Goal: Task Accomplishment & Management: Use online tool/utility

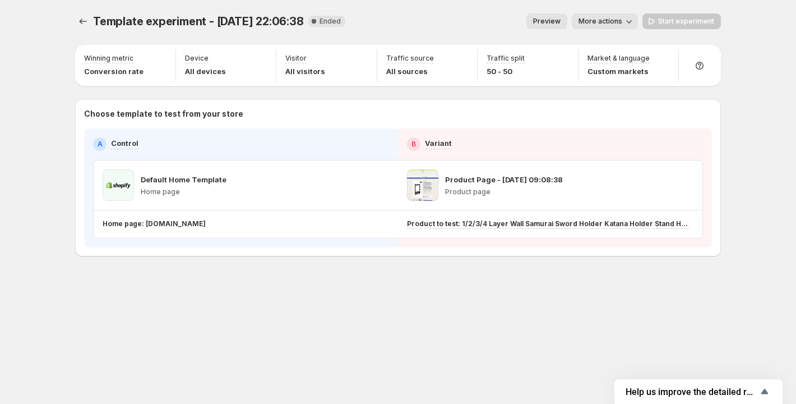
click at [569, 185] on div "Product Page - [DATE] 09:08:38 Product page" at bounding box center [550, 184] width 287 height 31
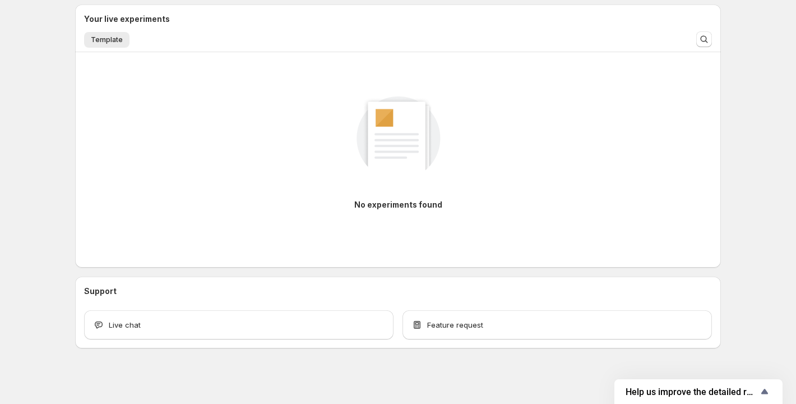
scroll to position [270, 0]
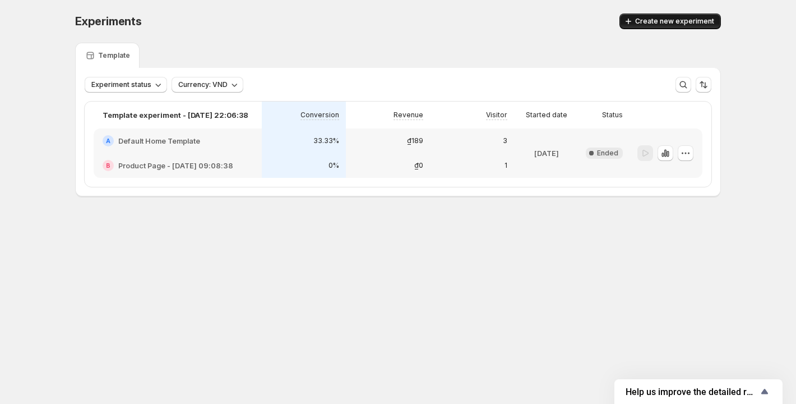
click at [643, 25] on span "Create new experiment" at bounding box center [675, 21] width 79 height 9
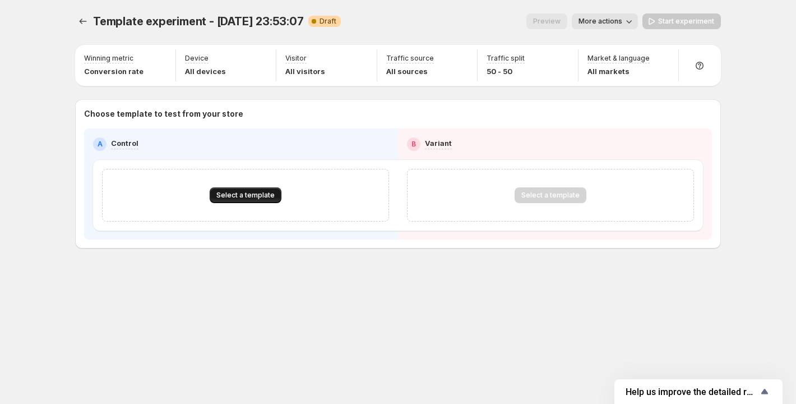
click at [230, 194] on span "Select a template" at bounding box center [246, 195] width 58 height 9
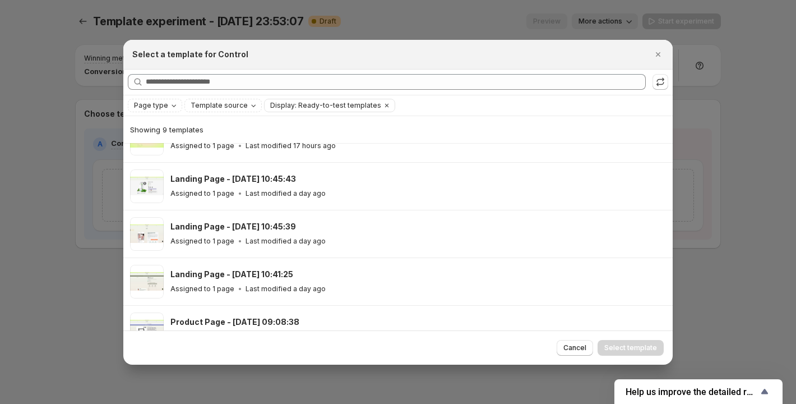
scroll to position [240, 0]
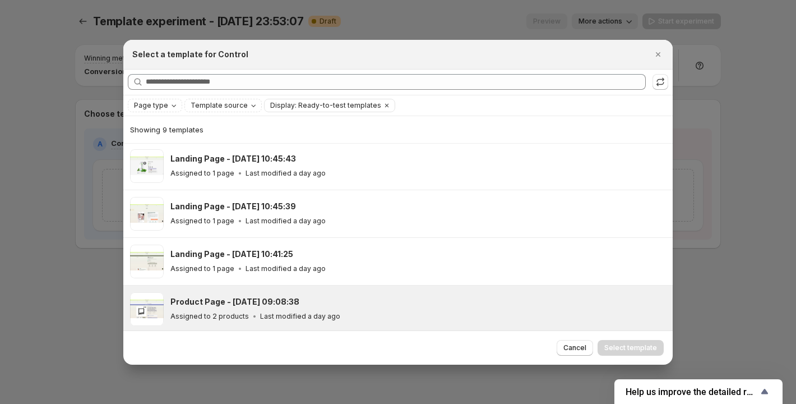
click at [311, 315] on p "Last modified a day ago" at bounding box center [300, 316] width 80 height 9
click at [624, 348] on span "Select template" at bounding box center [631, 347] width 53 height 9
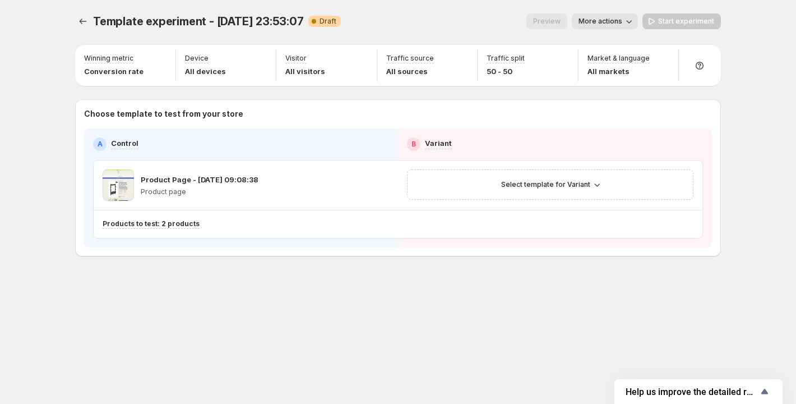
scroll to position [192, 0]
click at [512, 181] on span "Select template for Variant" at bounding box center [545, 184] width 89 height 9
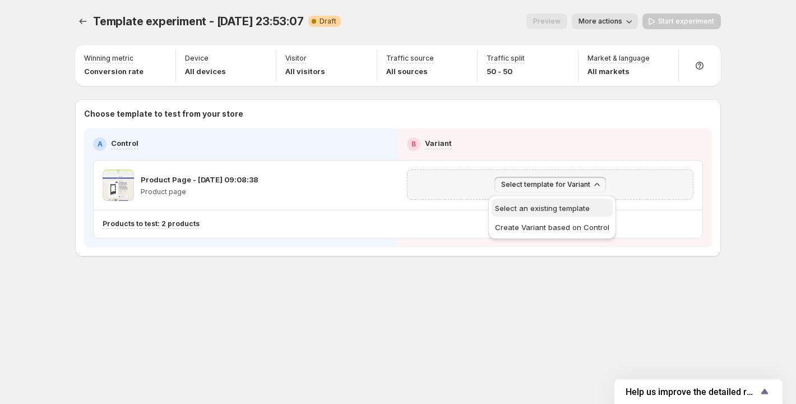
click at [535, 204] on span "Select an existing template" at bounding box center [542, 208] width 95 height 9
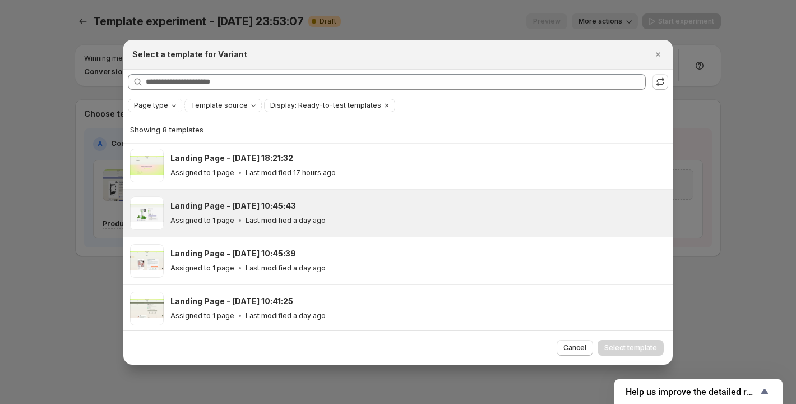
click at [341, 200] on div "Landing Page - Oct 3, 10:45:43" at bounding box center [417, 205] width 492 height 11
click at [615, 346] on span "Select template" at bounding box center [631, 347] width 53 height 9
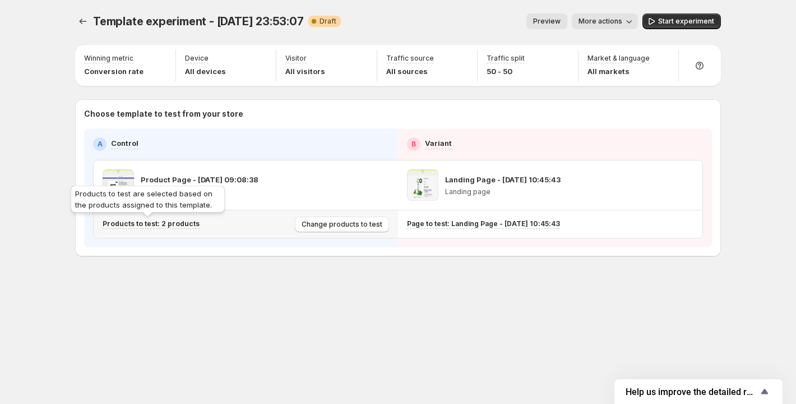
click at [172, 224] on p "Products to test: 2 products" at bounding box center [151, 223] width 97 height 9
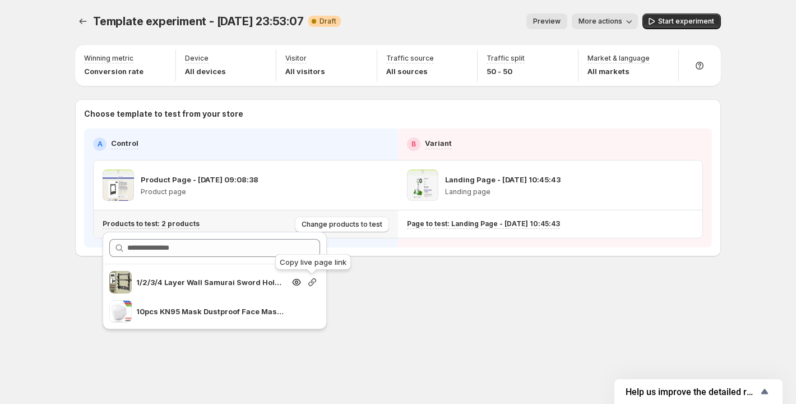
click at [310, 282] on icon "button" at bounding box center [312, 282] width 11 height 11
click at [667, 19] on span "Start experiment" at bounding box center [687, 21] width 56 height 9
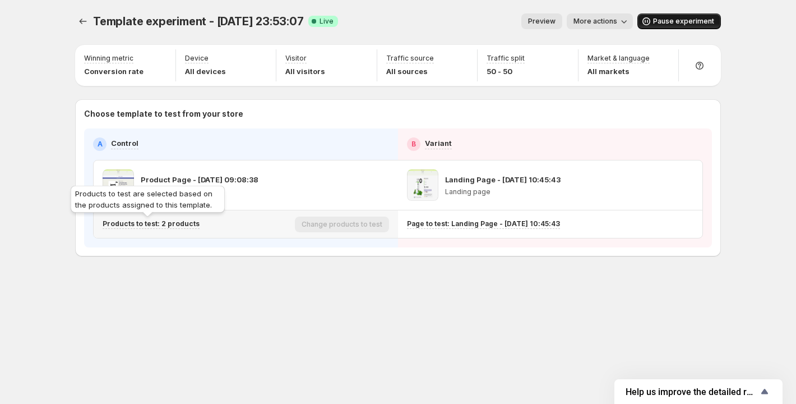
click at [182, 224] on p "Products to test: 2 products" at bounding box center [151, 223] width 97 height 9
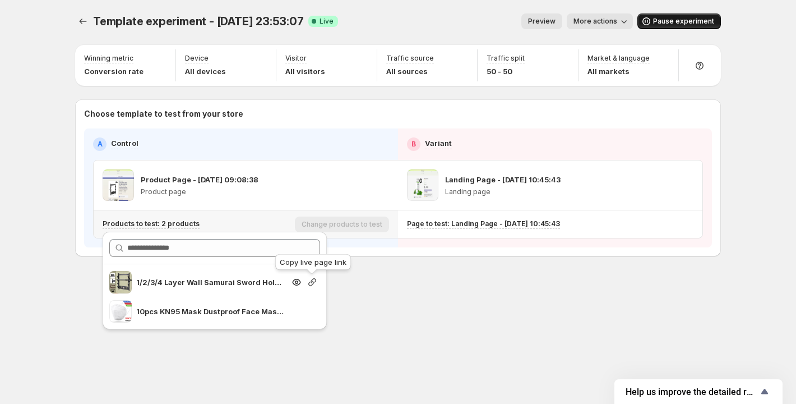
click at [311, 284] on icon "button" at bounding box center [312, 282] width 11 height 11
click at [311, 279] on icon "button" at bounding box center [312, 282] width 11 height 11
click at [310, 282] on icon "button" at bounding box center [312, 282] width 11 height 11
click at [438, 296] on div "Template experiment - Oct 3, 23:53:07. This page is ready Template experiment -…" at bounding box center [398, 158] width 673 height 317
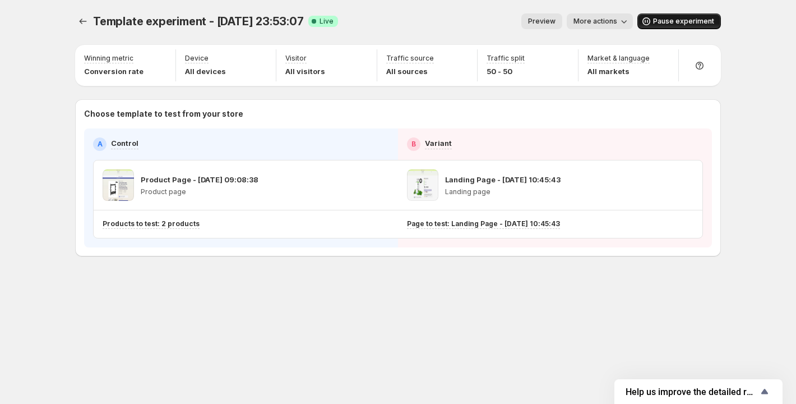
click at [596, 21] on span "More actions" at bounding box center [596, 21] width 44 height 9
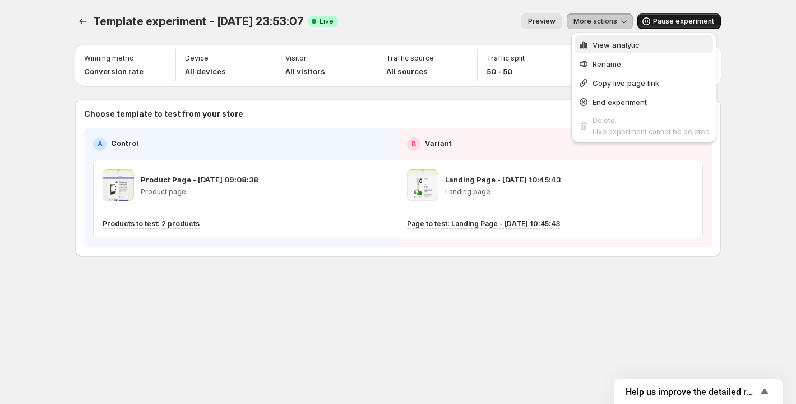
click at [596, 38] on button "View analytic" at bounding box center [644, 44] width 139 height 18
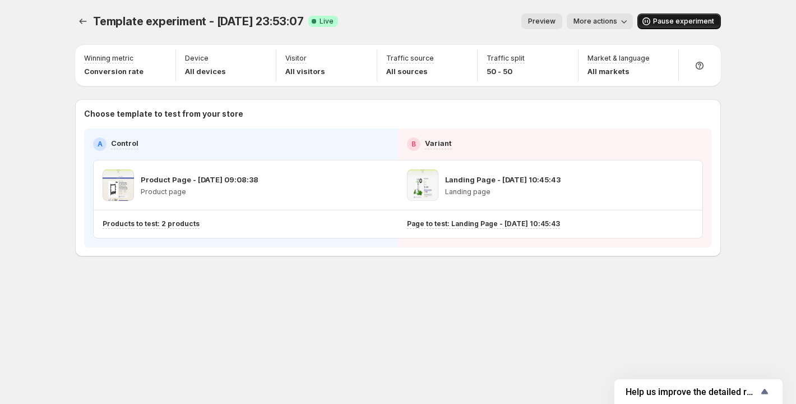
click at [597, 21] on span "More actions" at bounding box center [596, 21] width 44 height 9
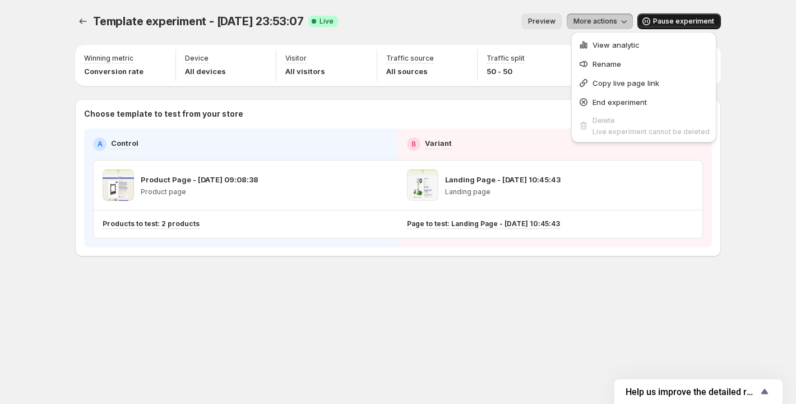
click at [609, 39] on span "View analytic" at bounding box center [651, 44] width 117 height 11
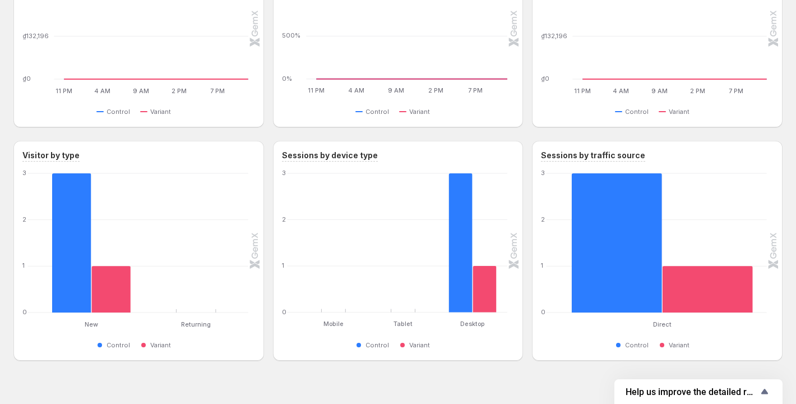
scroll to position [434, 0]
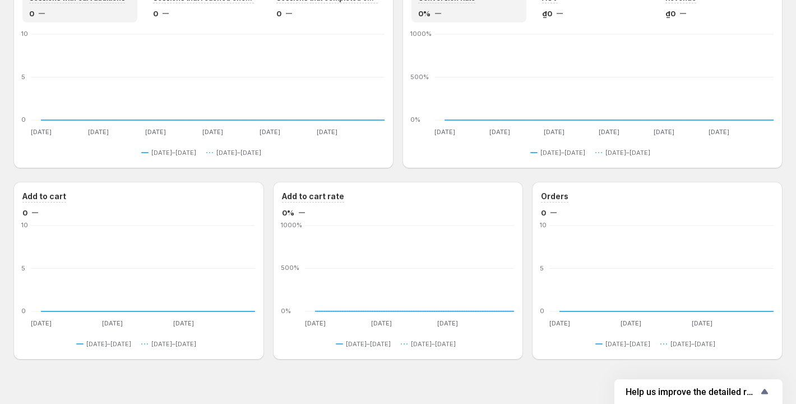
scroll to position [687, 0]
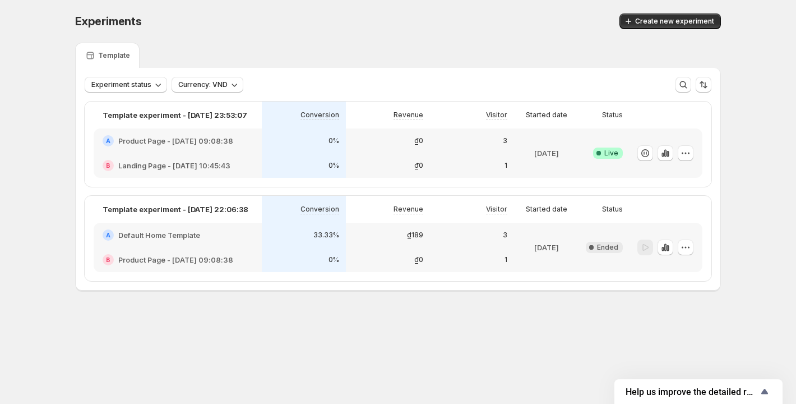
click at [302, 162] on div "0%" at bounding box center [304, 165] width 71 height 11
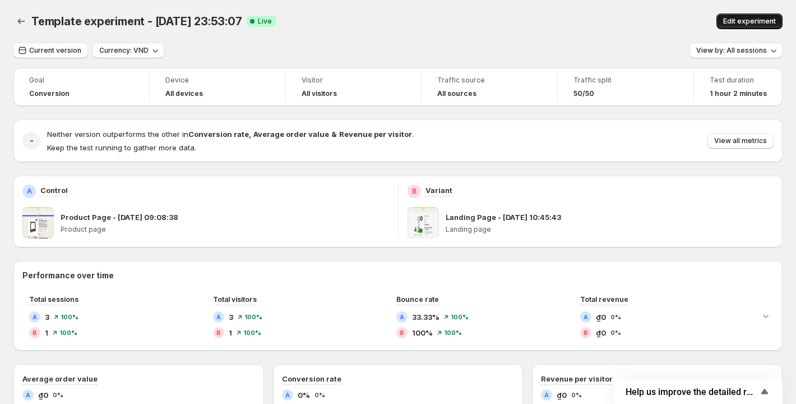
click at [739, 22] on span "Edit experiment" at bounding box center [750, 21] width 53 height 9
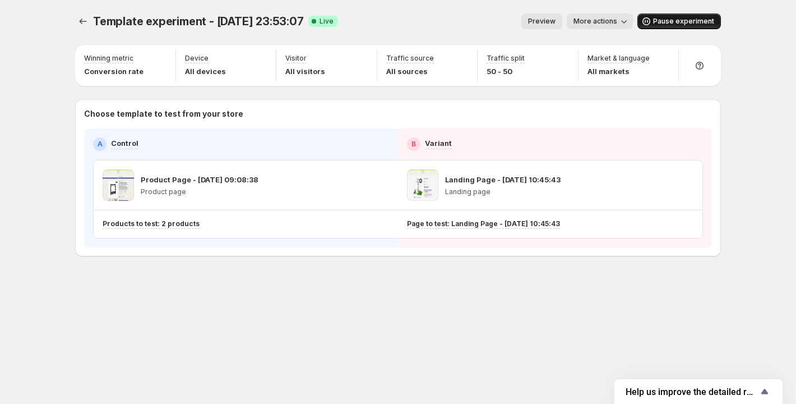
click at [677, 21] on span "Pause experiment" at bounding box center [683, 21] width 61 height 9
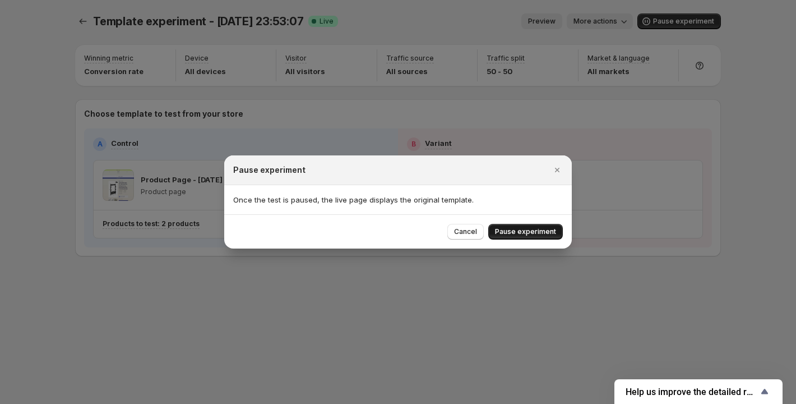
click at [532, 225] on button "Pause experiment" at bounding box center [526, 232] width 75 height 16
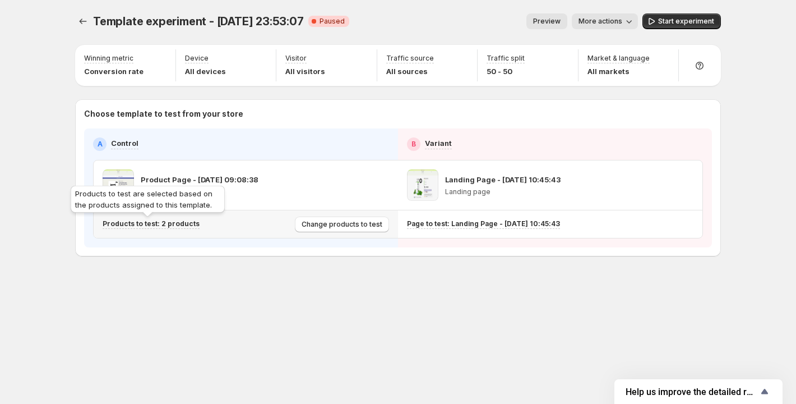
click at [167, 223] on p "Products to test: 2 products" at bounding box center [151, 223] width 97 height 9
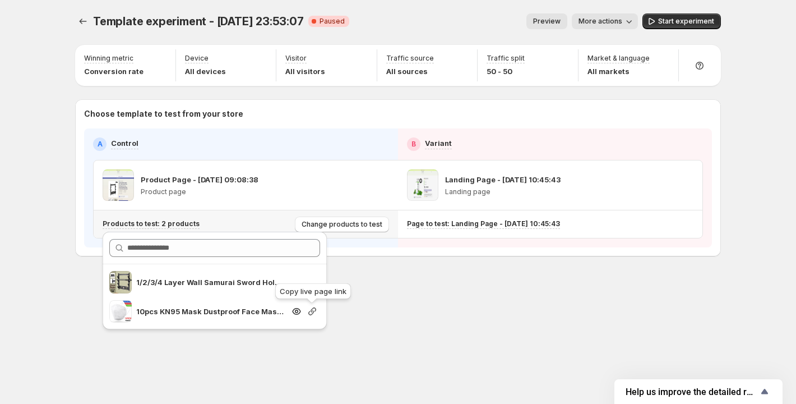
click at [313, 311] on icon "button" at bounding box center [312, 311] width 8 height 8
click at [84, 21] on icon "Experiments" at bounding box center [82, 21] width 11 height 11
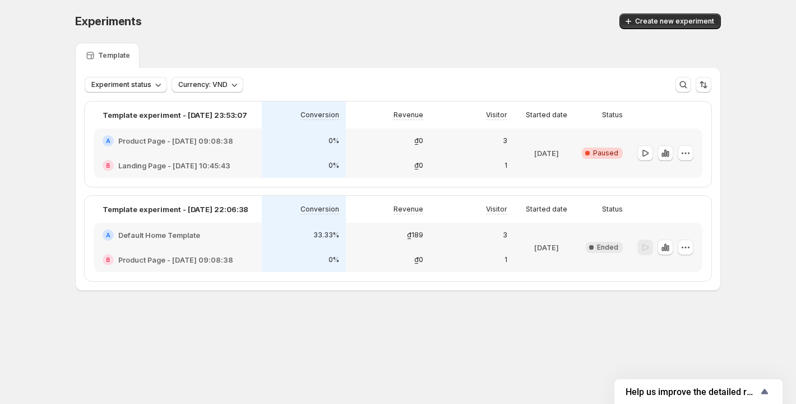
click at [646, 12] on div "Experiments. This page is ready Experiments Create new experiment" at bounding box center [398, 21] width 646 height 43
click at [646, 15] on button "Create new experiment" at bounding box center [671, 21] width 102 height 16
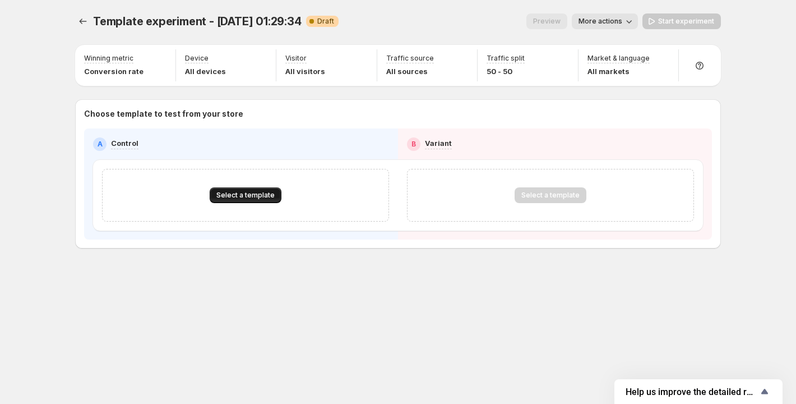
click at [242, 192] on span "Select a template" at bounding box center [246, 195] width 58 height 9
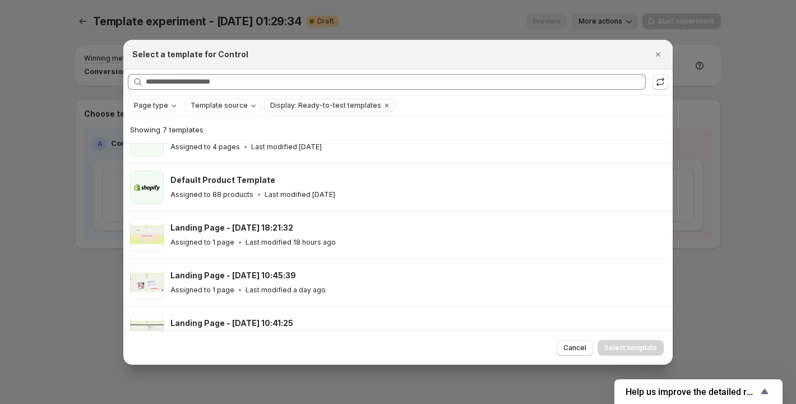
scroll to position [139, 0]
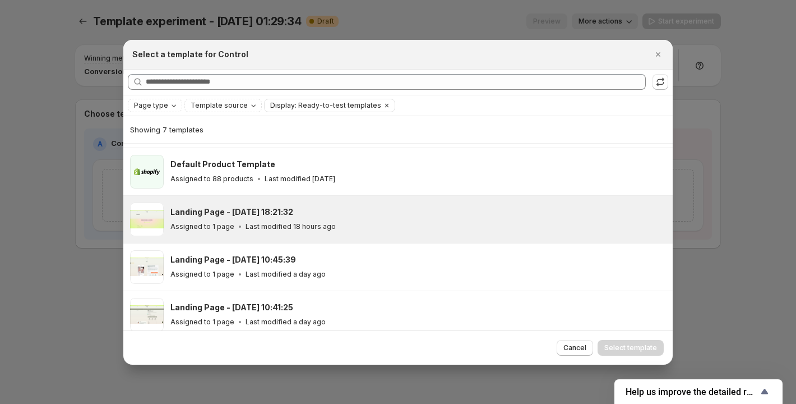
click at [334, 215] on div "Landing Page - Oct 3, 18:21:32" at bounding box center [417, 211] width 492 height 11
click at [646, 346] on span "Select template" at bounding box center [631, 347] width 53 height 9
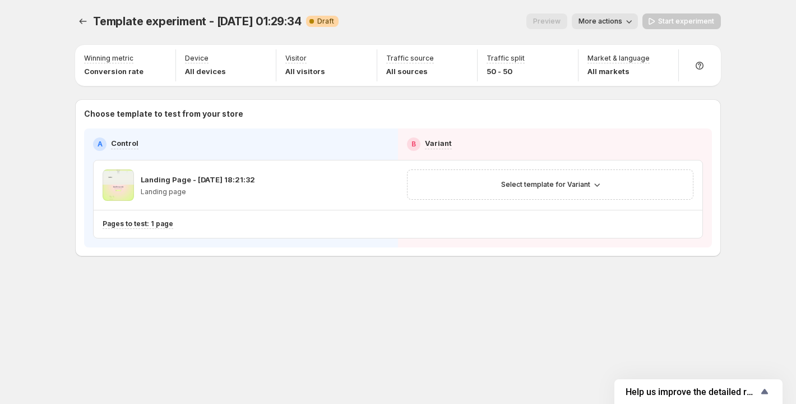
scroll to position [98, 0]
click at [553, 182] on span "Select template for Variant" at bounding box center [545, 184] width 89 height 9
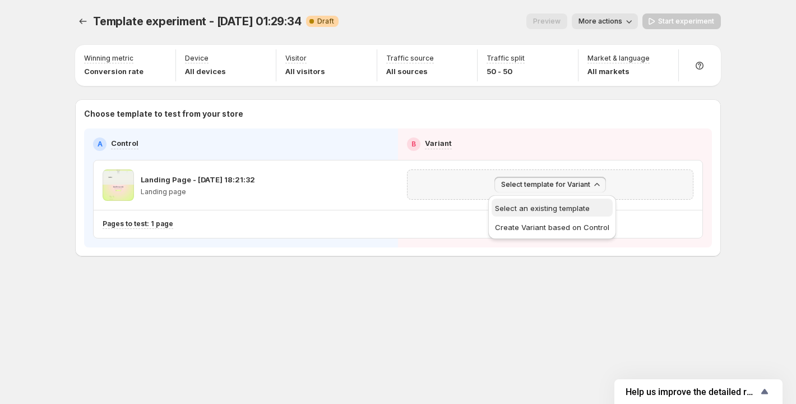
click at [532, 205] on span "Select an existing template" at bounding box center [542, 208] width 95 height 9
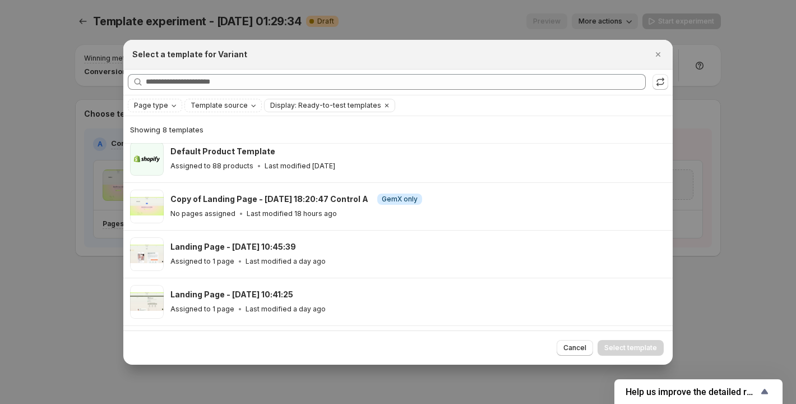
scroll to position [192, 0]
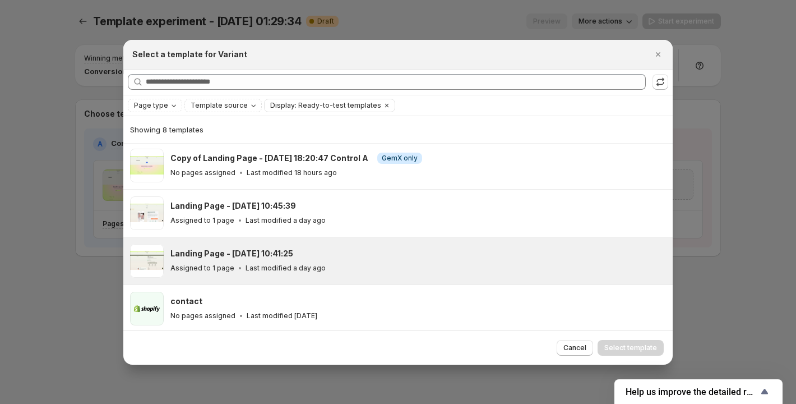
click at [377, 265] on div "Assigned to 1 page Last modified a day ago" at bounding box center [417, 268] width 492 height 11
click at [620, 344] on span "Select template" at bounding box center [631, 347] width 53 height 9
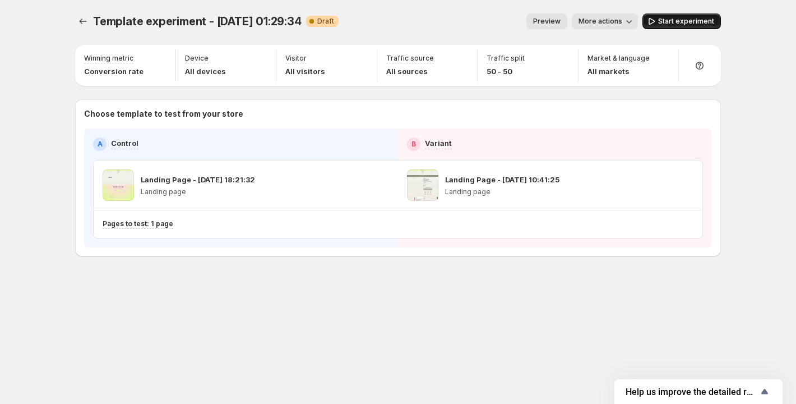
click at [676, 19] on span "Start experiment" at bounding box center [687, 21] width 56 height 9
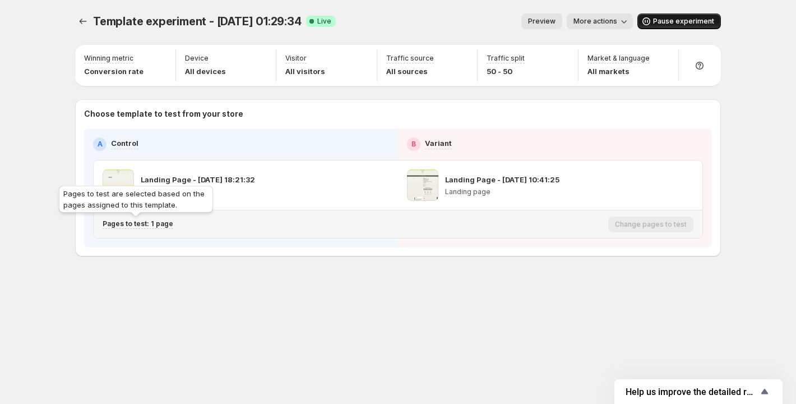
click at [163, 225] on p "Pages to test: 1 page" at bounding box center [138, 223] width 71 height 9
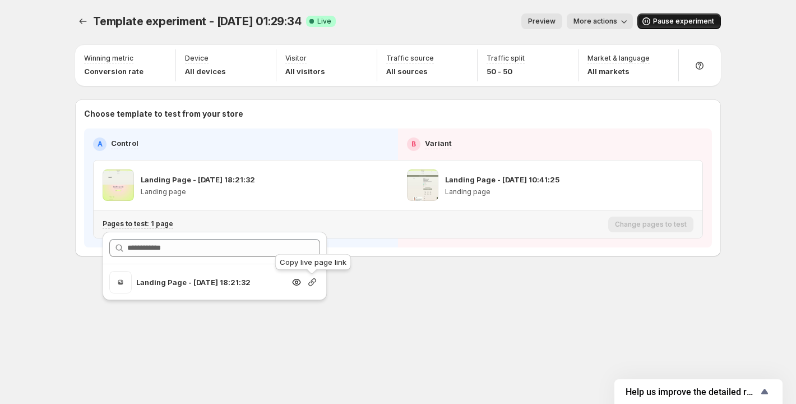
click at [314, 282] on icon "button" at bounding box center [312, 282] width 11 height 11
click at [675, 24] on span "Pause experiment" at bounding box center [683, 21] width 61 height 9
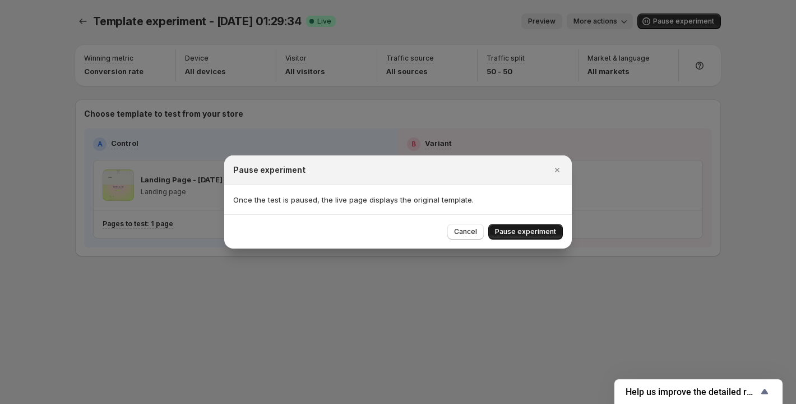
click at [542, 229] on span "Pause experiment" at bounding box center [525, 231] width 61 height 9
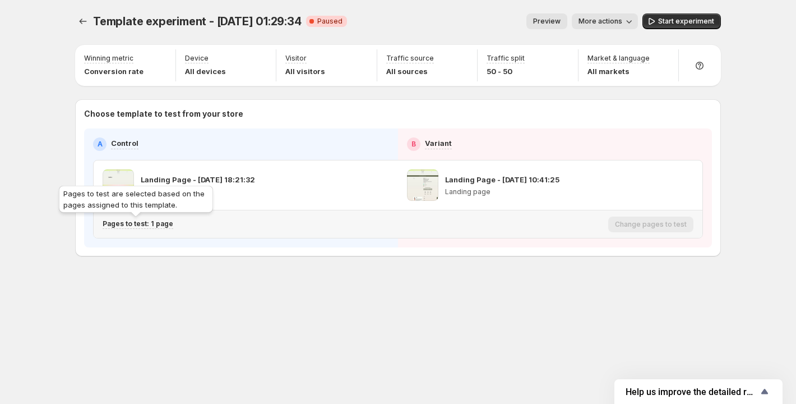
click at [161, 228] on p "Pages to test: 1 page" at bounding box center [138, 223] width 71 height 9
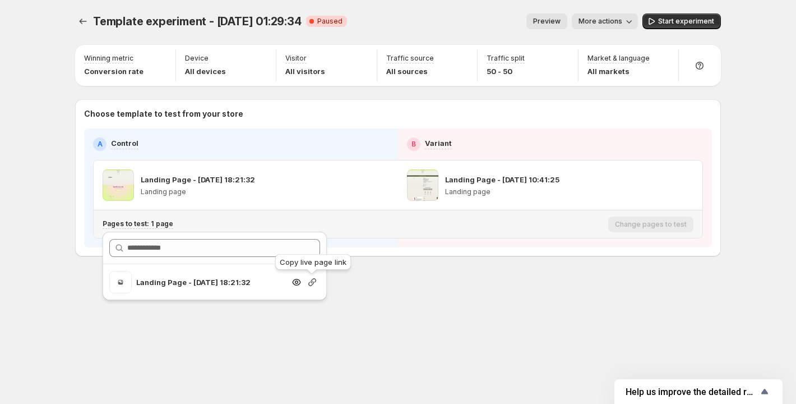
click at [310, 283] on icon "button" at bounding box center [312, 282] width 11 height 11
click at [327, 21] on span "Paused" at bounding box center [329, 21] width 25 height 9
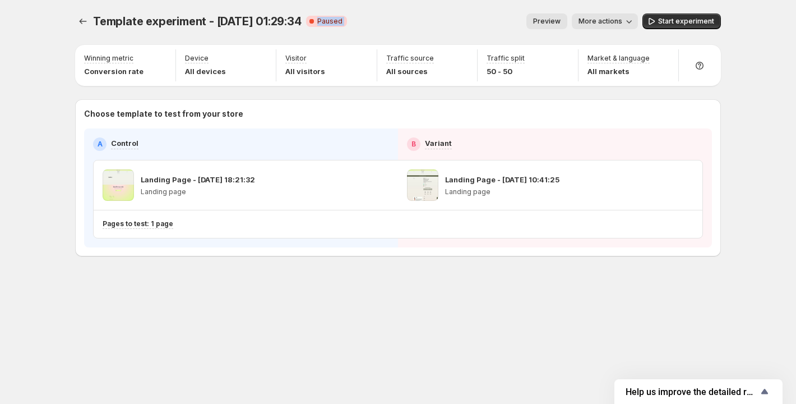
click at [327, 21] on span "Paused" at bounding box center [329, 21] width 25 height 9
copy div "Paused Preview More actions More actions Preview More actions Start experiment"
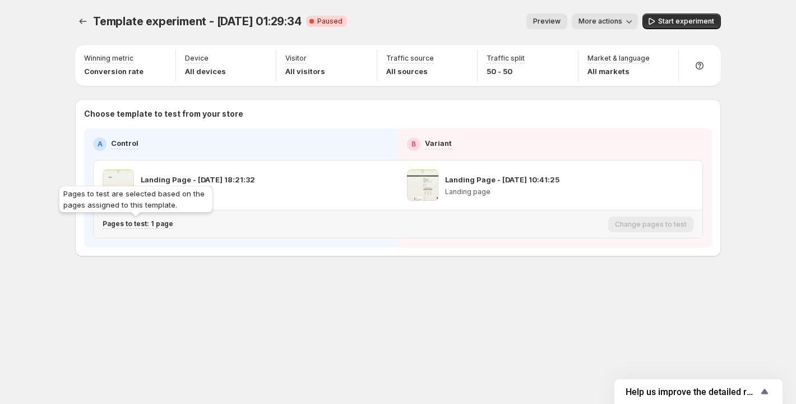
click at [160, 224] on p "Pages to test: 1 page" at bounding box center [138, 223] width 71 height 9
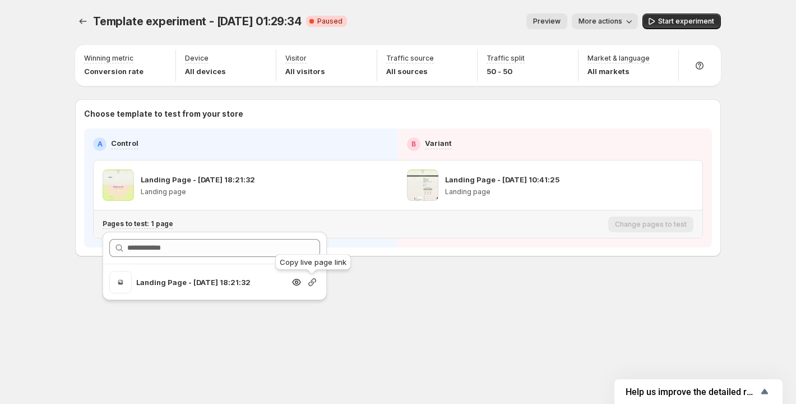
click at [313, 280] on icon "button" at bounding box center [312, 282] width 11 height 11
